Goal: Information Seeking & Learning: Understand process/instructions

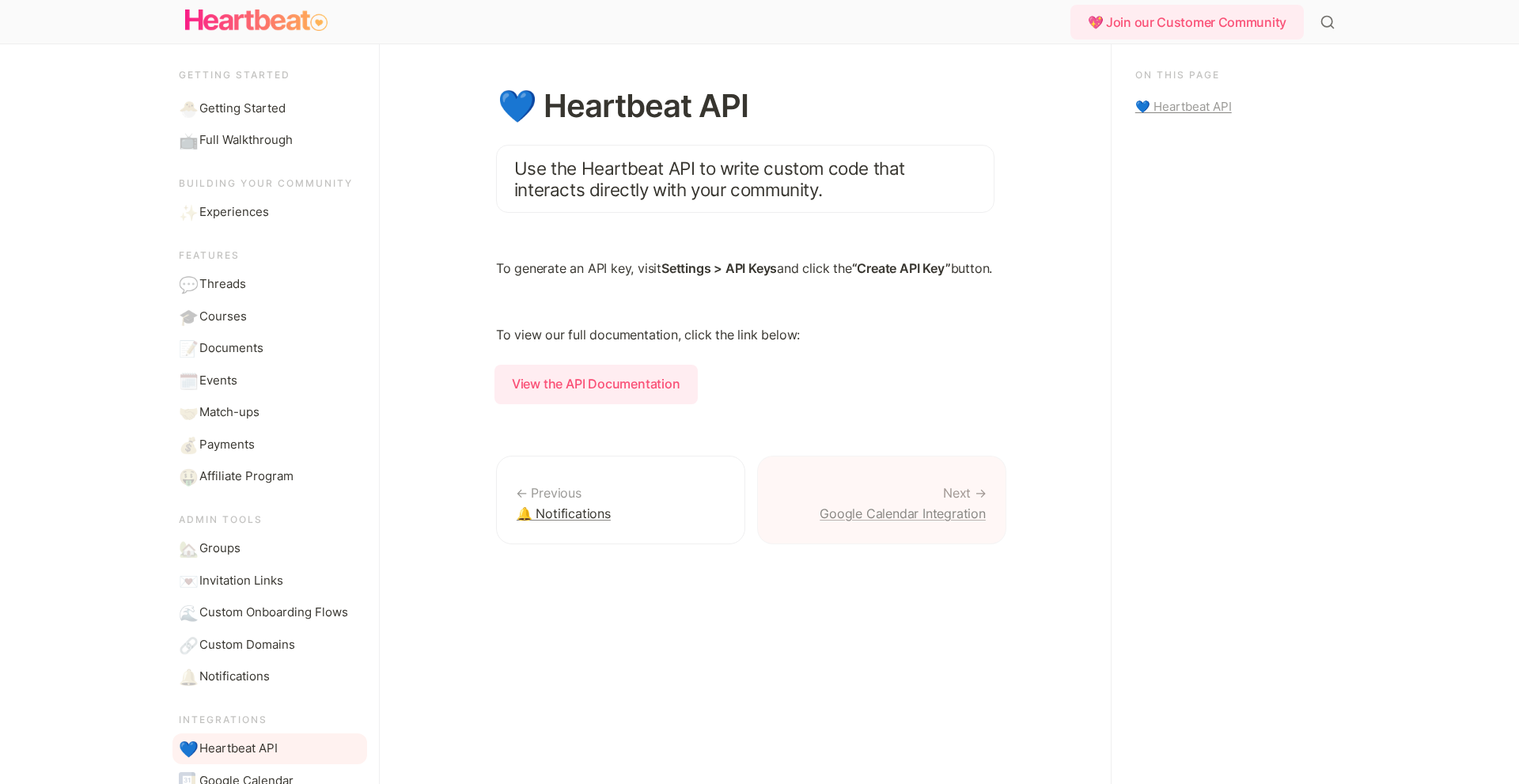
click at [899, 519] on link "Google Calendar Integration" at bounding box center [882, 500] width 249 height 89
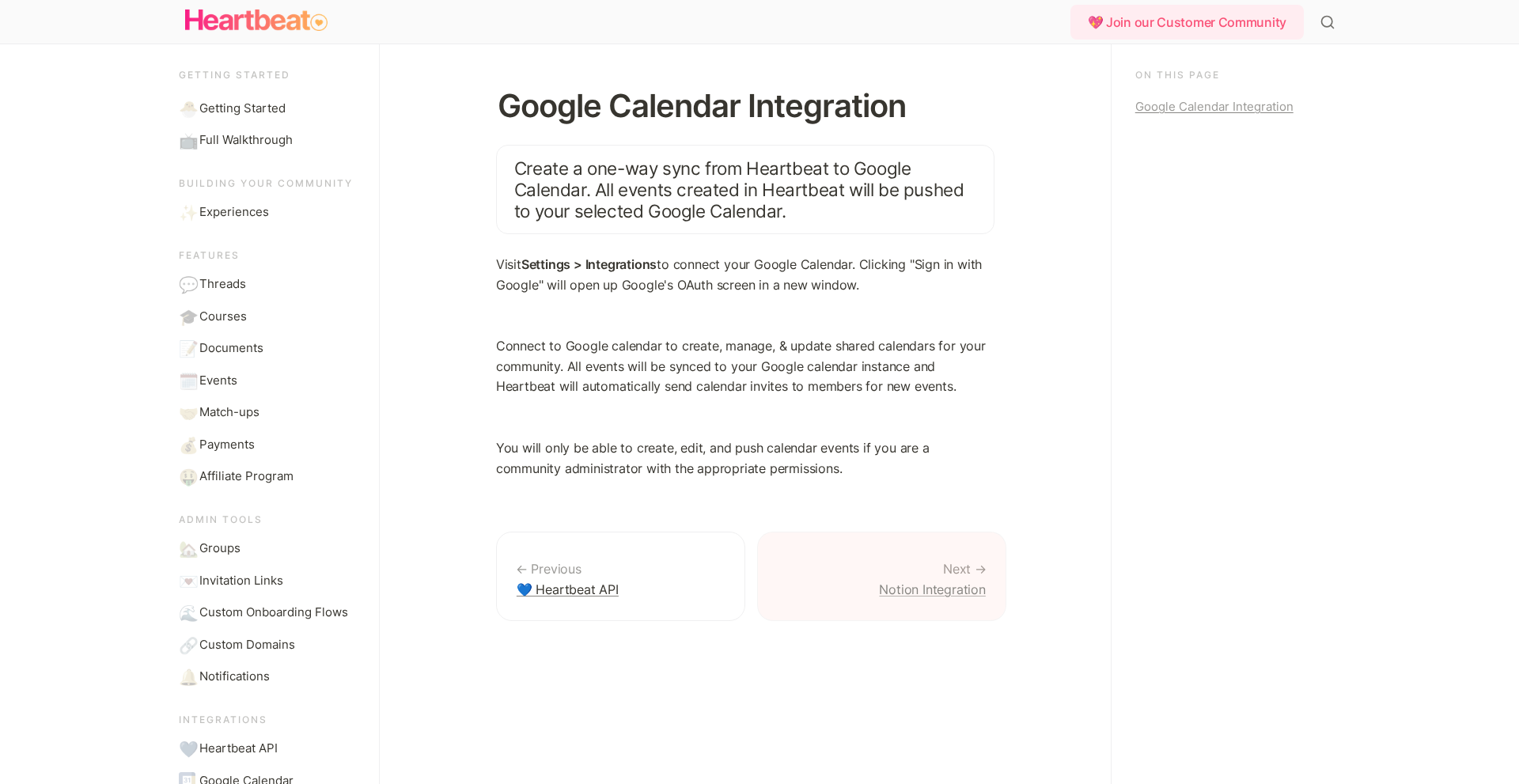
click at [910, 576] on link "Notion Integration" at bounding box center [882, 575] width 249 height 89
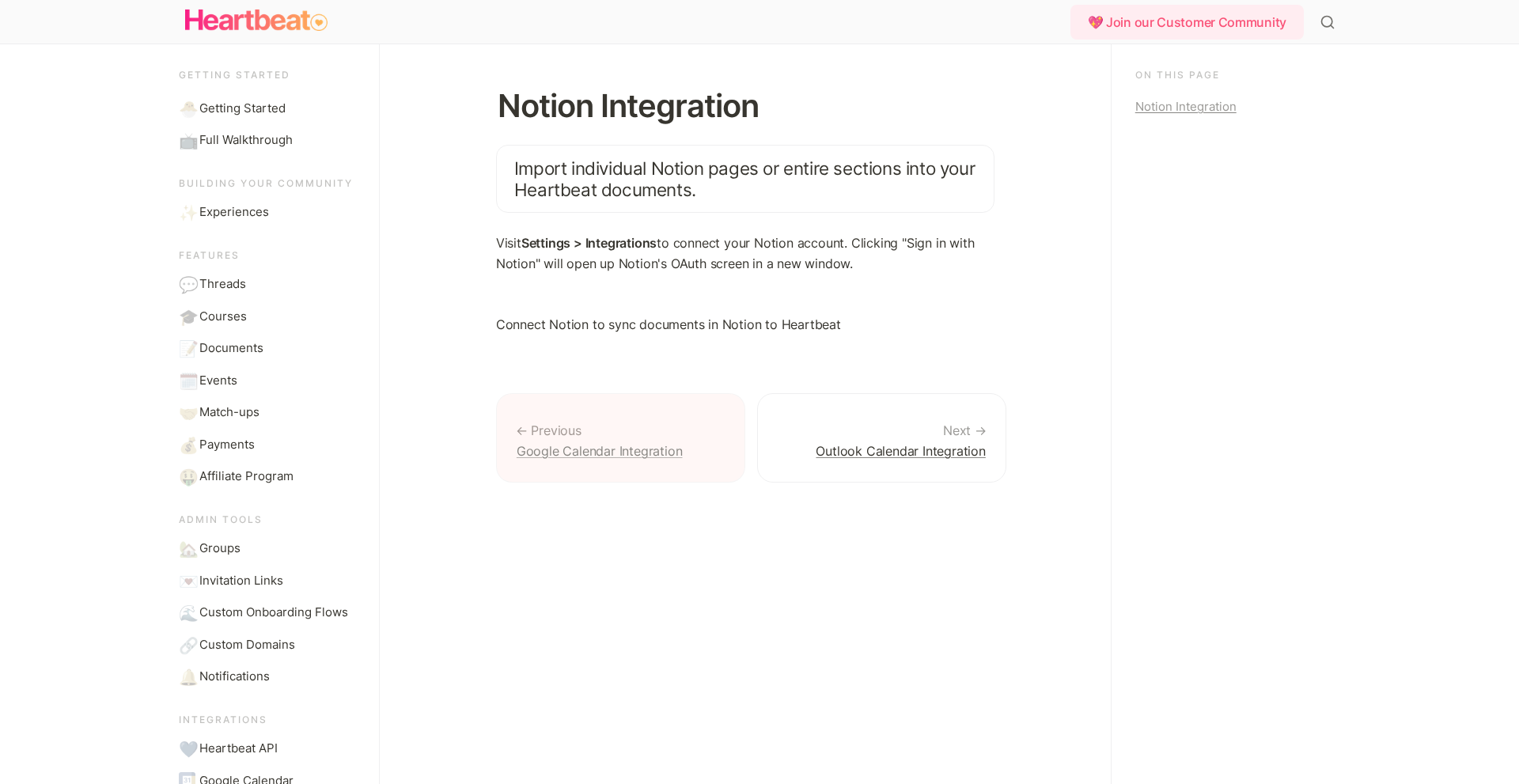
click at [646, 437] on link "Google Calendar Integration" at bounding box center [620, 437] width 249 height 89
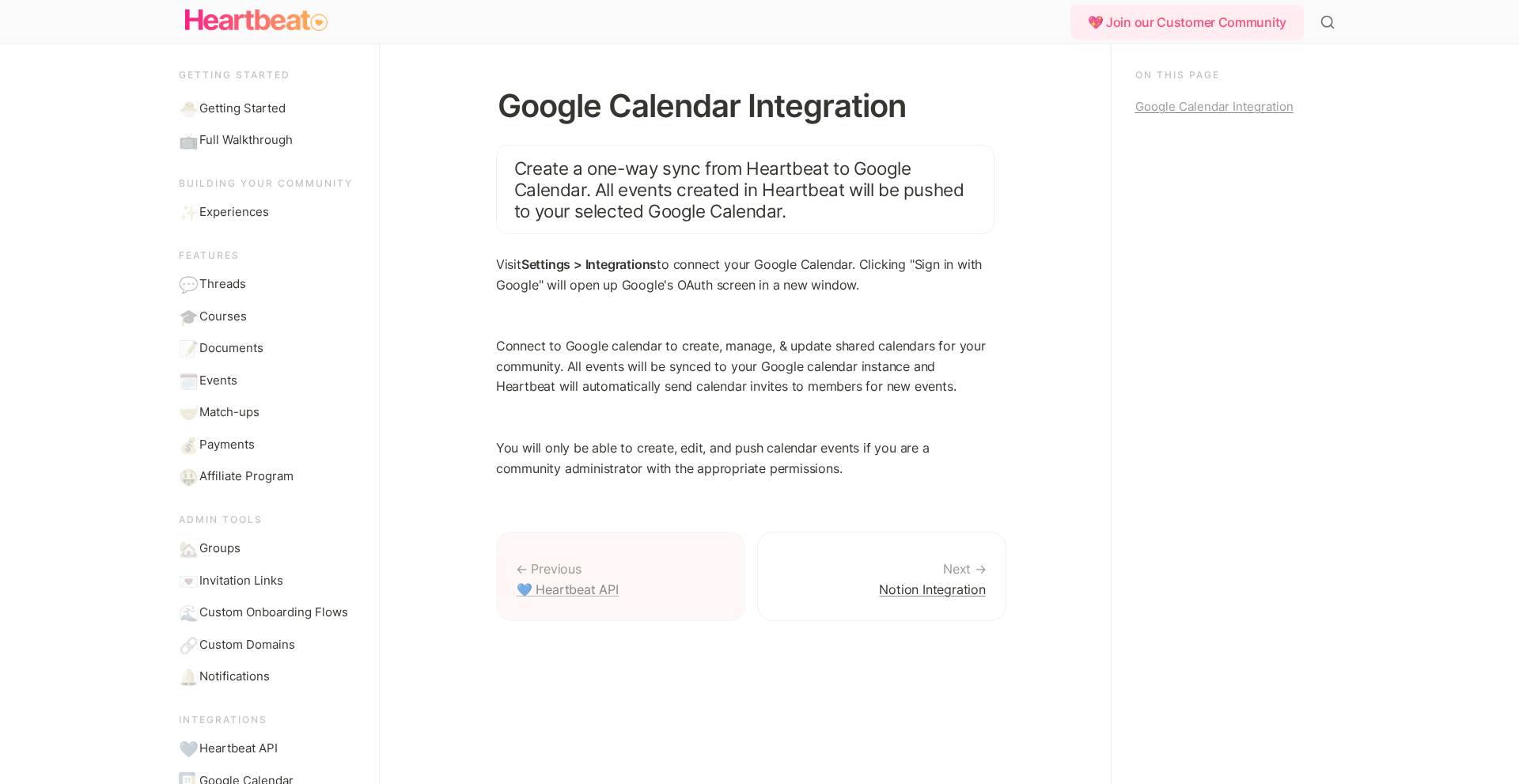
click at [632, 548] on link "💙 Heartbeat API" at bounding box center [620, 575] width 249 height 89
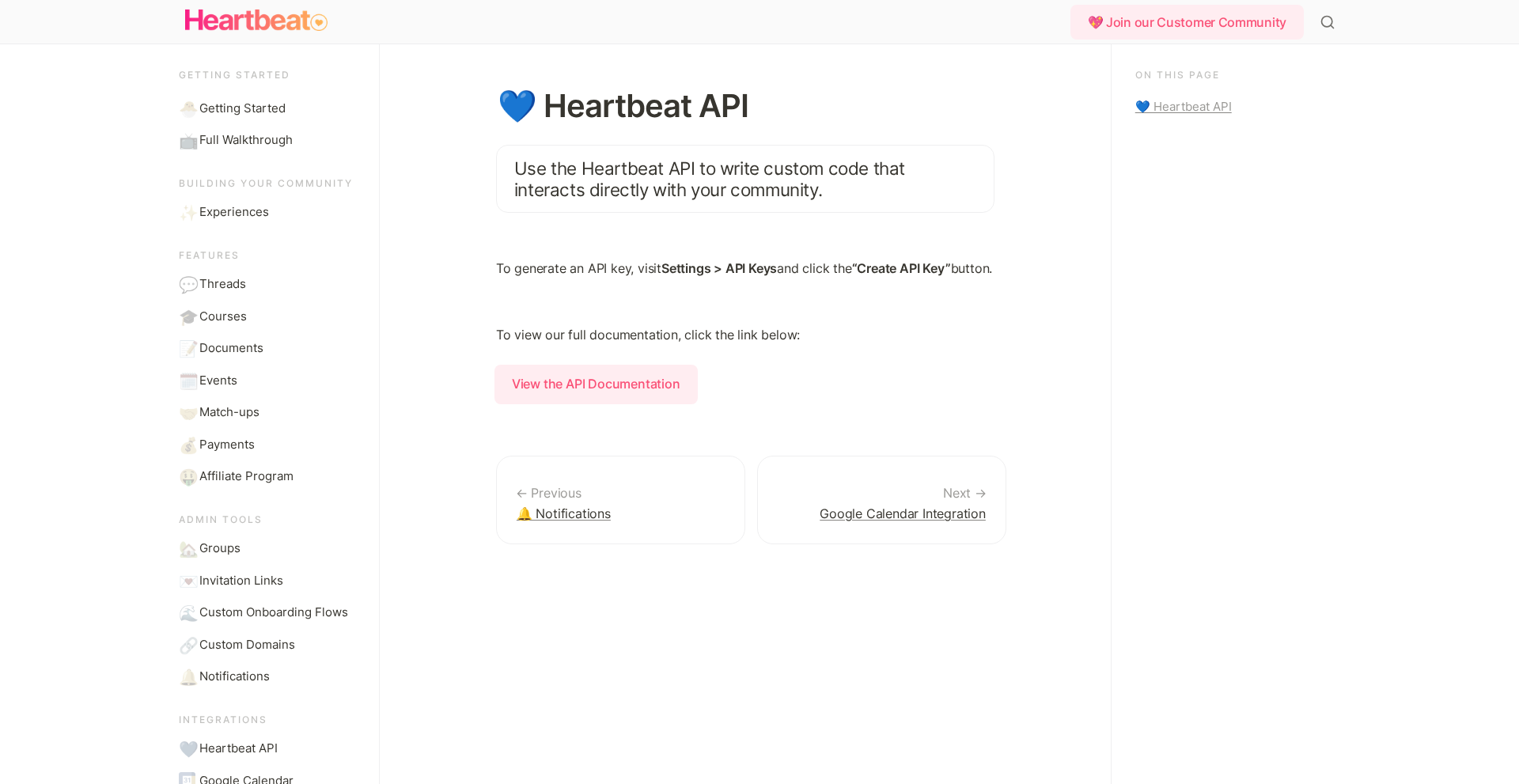
click at [696, 274] on strong "Settings > API Keys" at bounding box center [719, 269] width 116 height 16
click at [835, 267] on p "To generate an API key, visit Settings > API Keys and click the “Create API Key…" at bounding box center [745, 271] width 499 height 25
drag, startPoint x: 872, startPoint y: 267, endPoint x: 1032, endPoint y: 284, distance: 160.9
click at [1032, 284] on div "💙 Heartbeat API Use the Heartbeat API to write custom code that interacts direc…" at bounding box center [745, 414] width 593 height 740
click at [995, 295] on div "💙 Heartbeat API Use the Heartbeat API to write custom code that interacts direc…" at bounding box center [745, 414] width 593 height 740
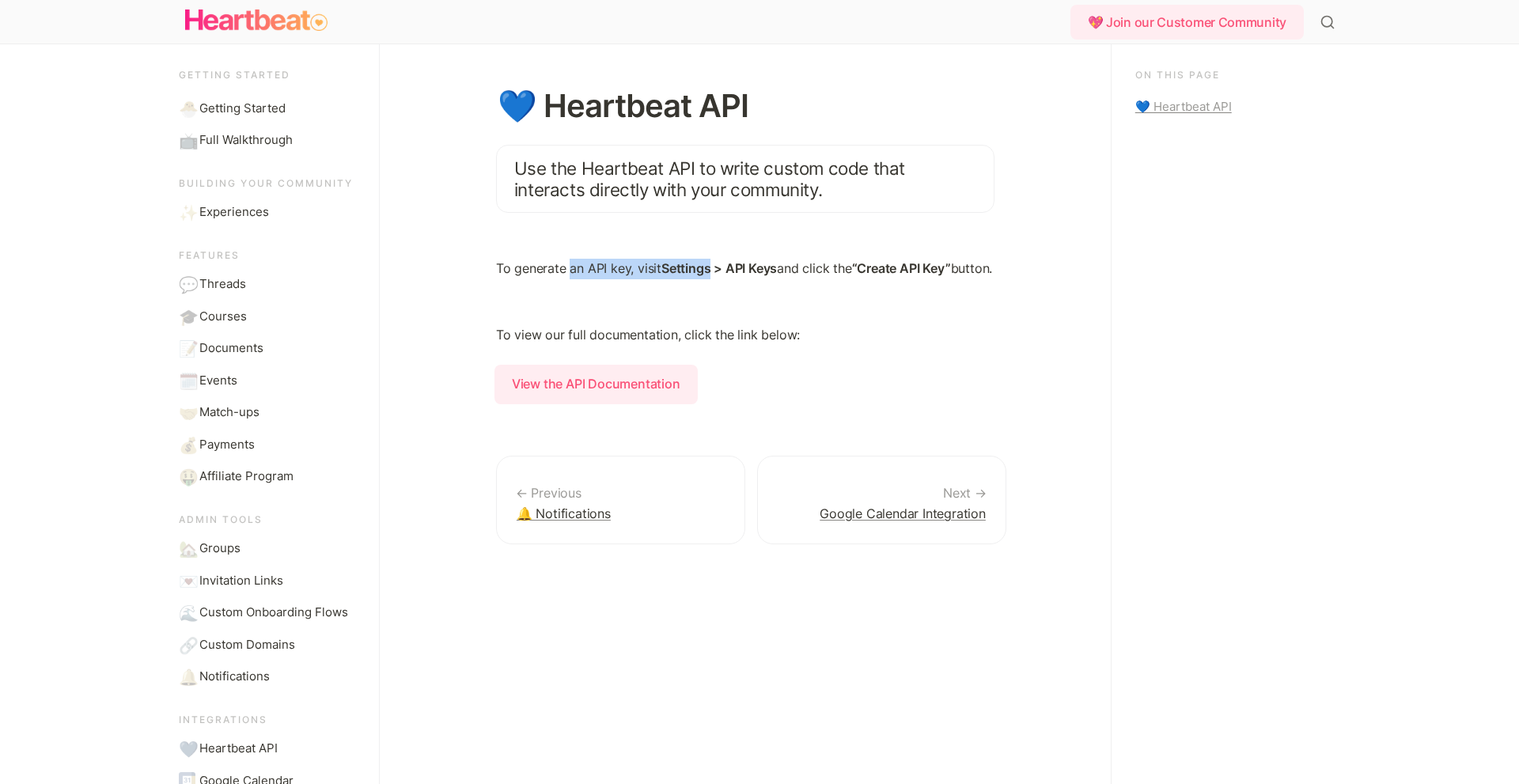
drag, startPoint x: 570, startPoint y: 259, endPoint x: 777, endPoint y: 282, distance: 208.3
click at [756, 269] on p "To generate an API key, visit Settings > API Keys and click the “Create API Key…" at bounding box center [745, 271] width 499 height 25
click at [669, 318] on div at bounding box center [745, 305] width 499 height 25
drag, startPoint x: 598, startPoint y: 357, endPoint x: 659, endPoint y: 357, distance: 61.0
click at [641, 357] on div "💙 Heartbeat API Use the Heartbeat API to write custom code that interacts direc…" at bounding box center [745, 414] width 593 height 740
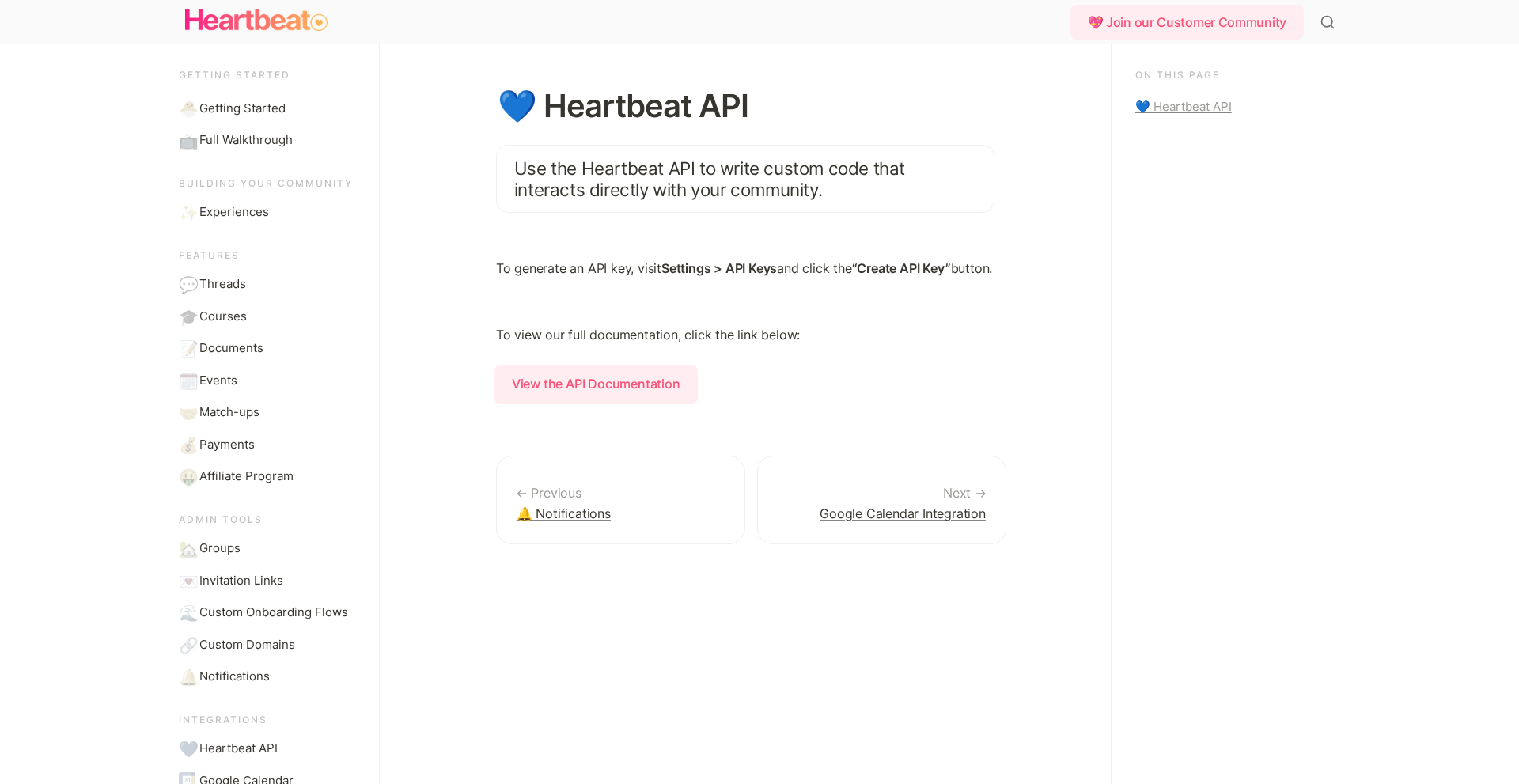
drag, startPoint x: 615, startPoint y: 345, endPoint x: 668, endPoint y: 345, distance: 53.0
click at [657, 345] on p "To view our full documentation, click the link below:" at bounding box center [745, 338] width 499 height 25
click at [639, 349] on p "To view our full documentation, click the link below:" at bounding box center [745, 338] width 499 height 25
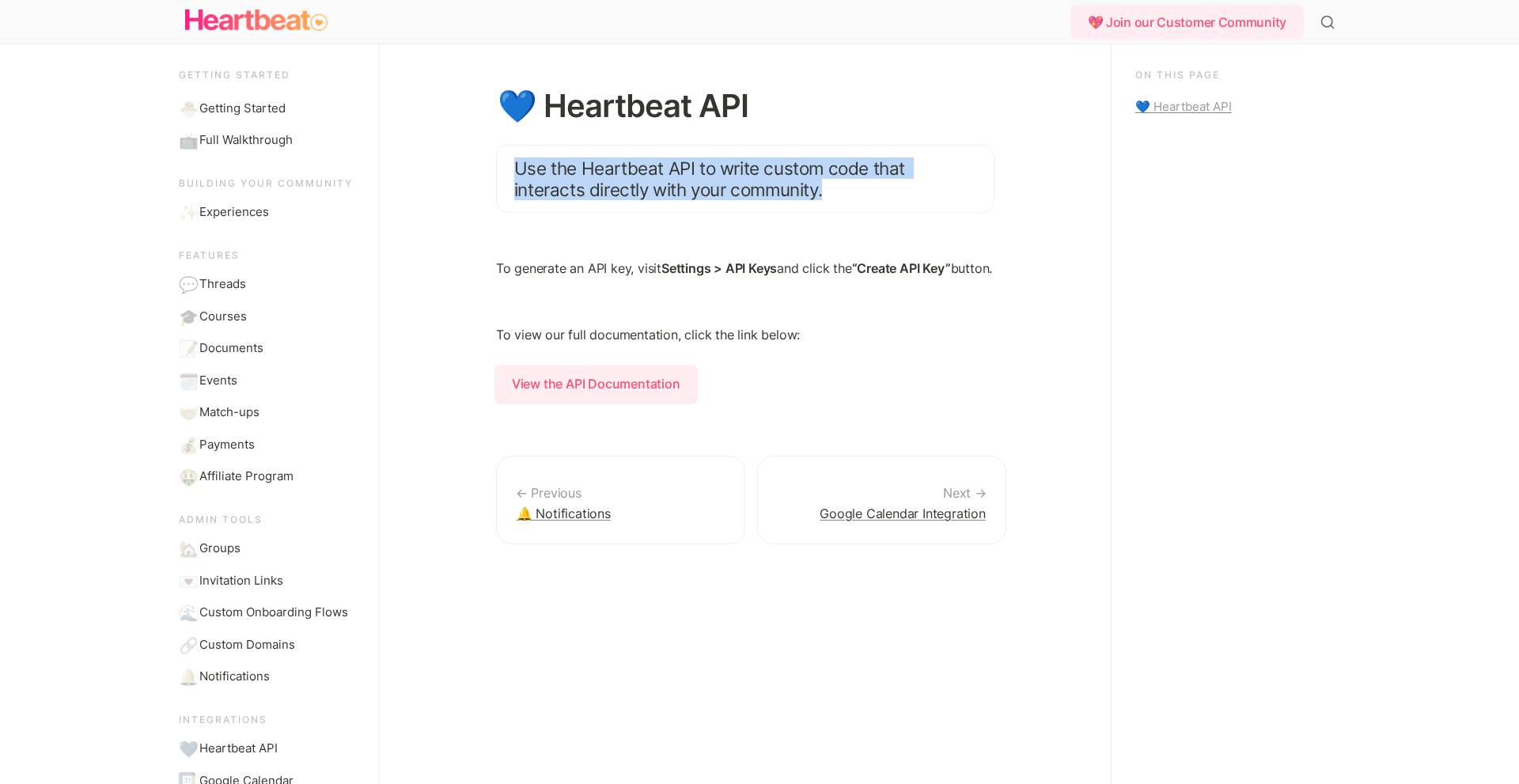
drag, startPoint x: 683, startPoint y: 175, endPoint x: 1004, endPoint y: 195, distance: 321.6
click at [1000, 195] on div "💙 Heartbeat API Use the Heartbeat API to write custom code that interacts direc…" at bounding box center [745, 414] width 593 height 740
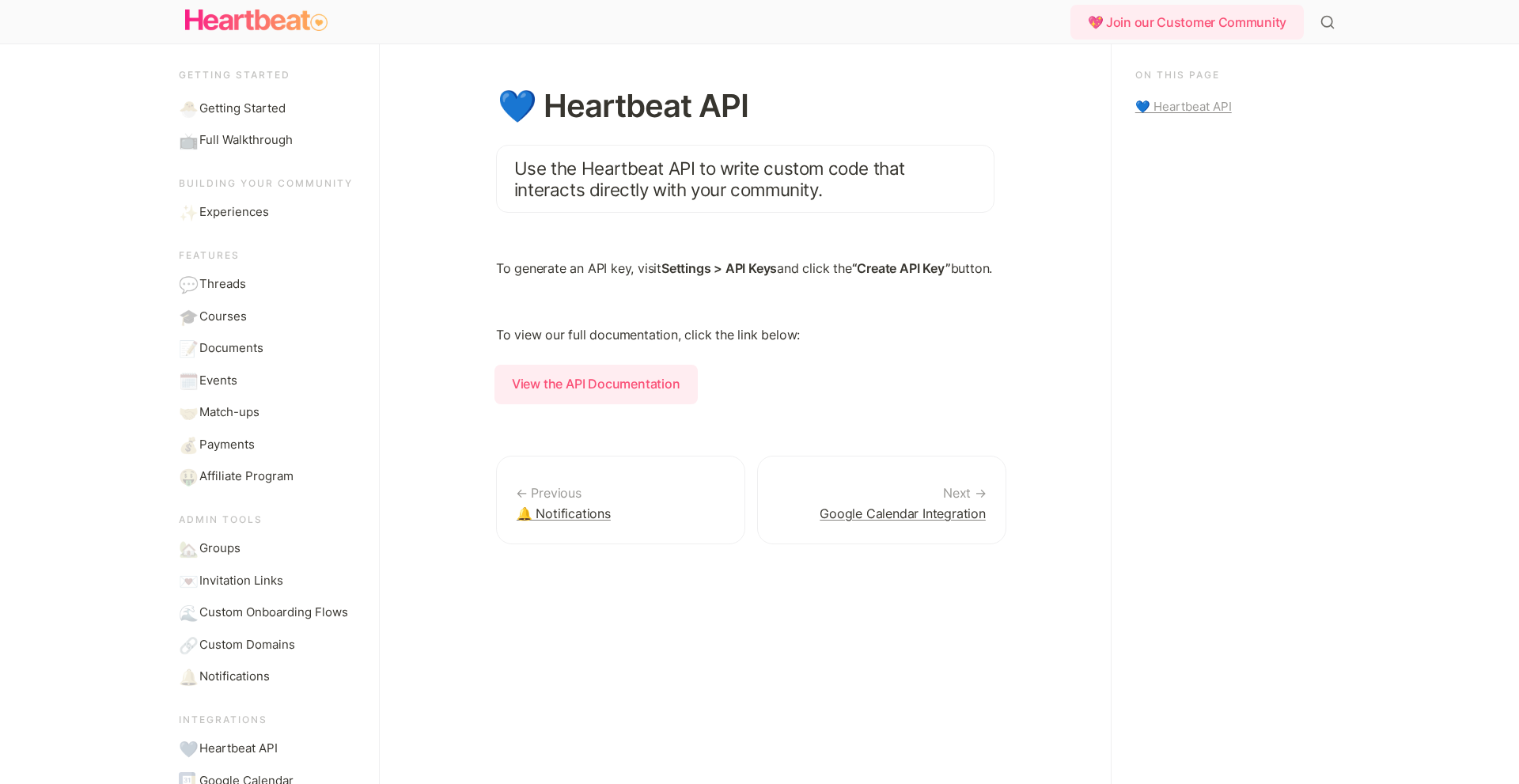
click at [950, 220] on div "💙 Heartbeat API Use the Heartbeat API to write custom code that interacts direc…" at bounding box center [745, 414] width 593 height 740
